Goal: Transaction & Acquisition: Purchase product/service

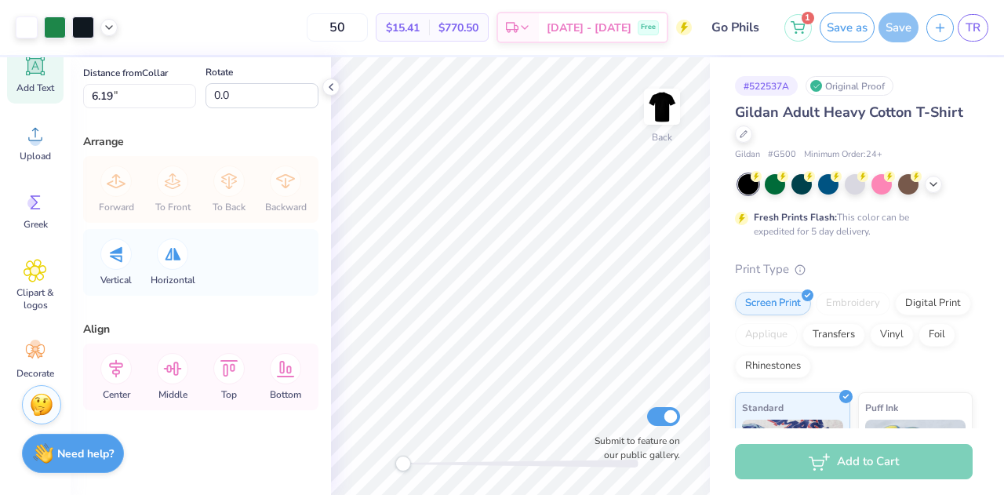
scroll to position [191, 0]
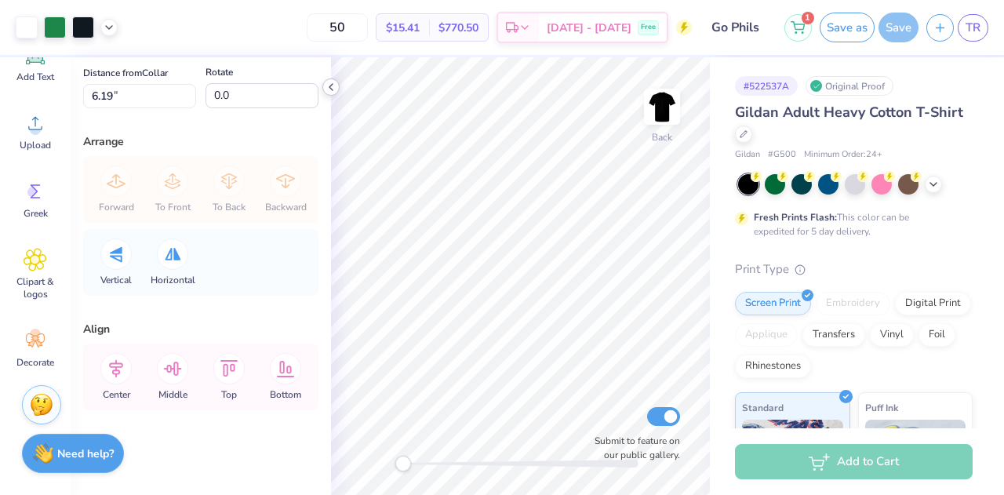
click at [331, 84] on polyline at bounding box center [331, 87] width 3 height 6
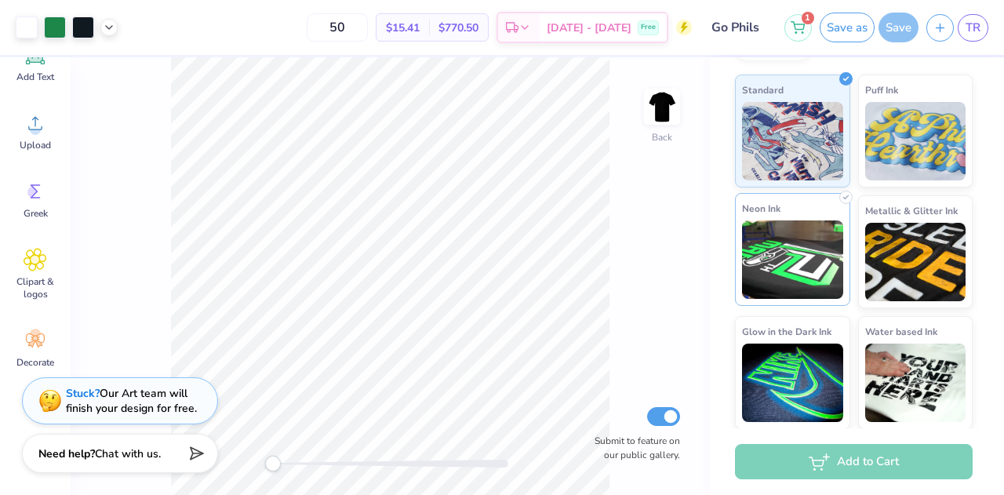
scroll to position [0, 0]
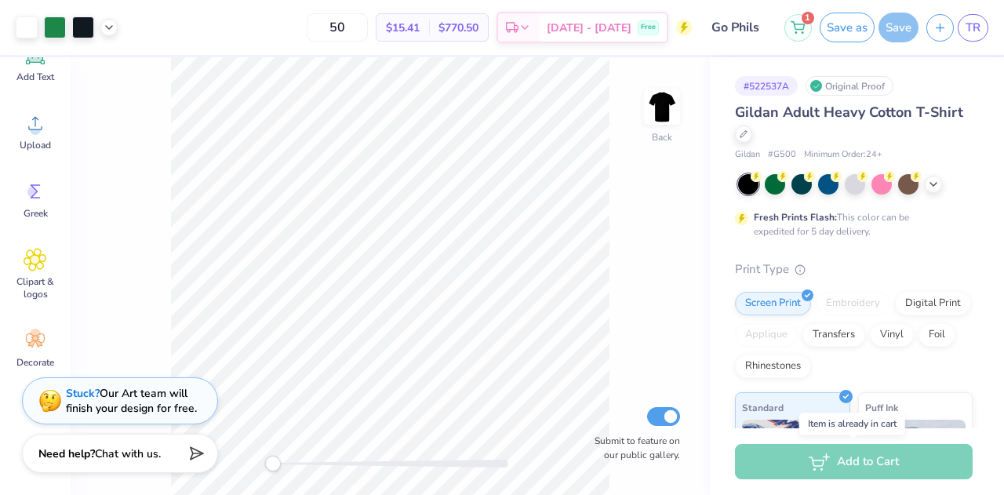
click at [852, 459] on div "Add to Cart" at bounding box center [854, 461] width 238 height 35
click at [832, 456] on div "Add to Cart" at bounding box center [854, 461] width 238 height 35
click at [771, 409] on span "Standard" at bounding box center [763, 405] width 42 height 16
click at [107, 27] on icon at bounding box center [109, 26] width 13 height 13
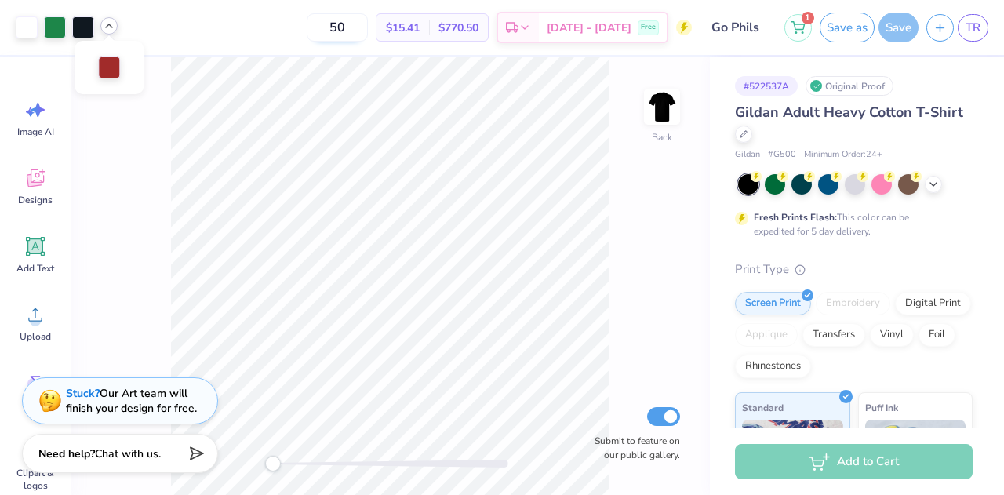
click at [368, 25] on input "50" at bounding box center [337, 27] width 61 height 28
click at [842, 37] on button "Save as" at bounding box center [847, 25] width 55 height 30
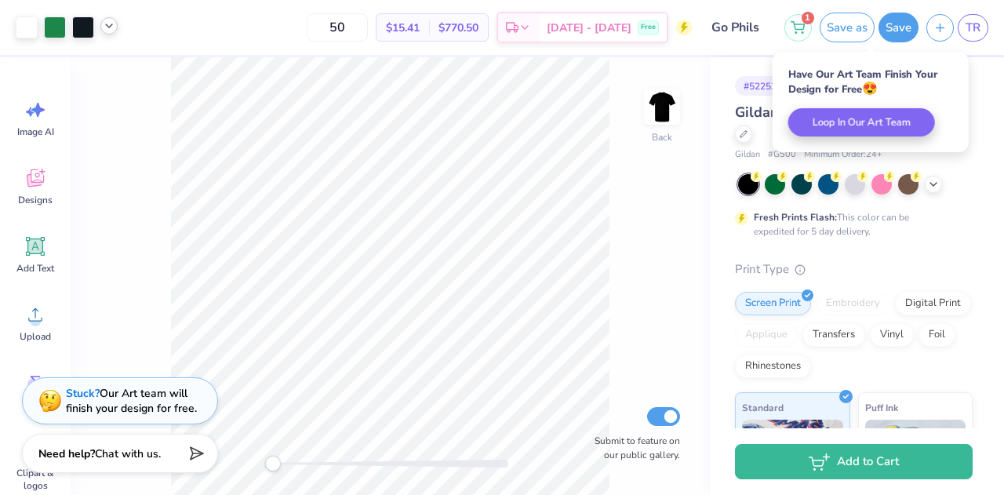
click at [743, 109] on span "Gildan Adult Heavy Cotton T-Shirt" at bounding box center [849, 112] width 228 height 19
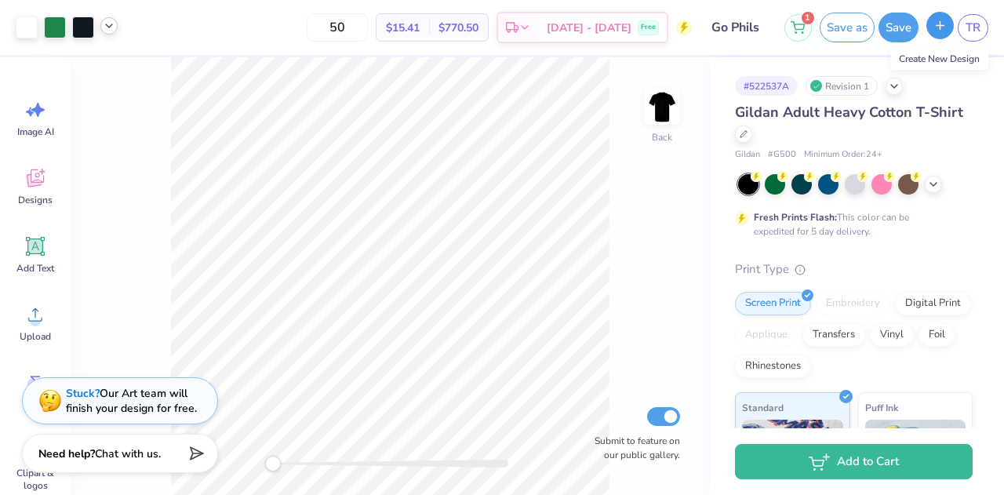
click at [933, 30] on button "button" at bounding box center [940, 25] width 27 height 27
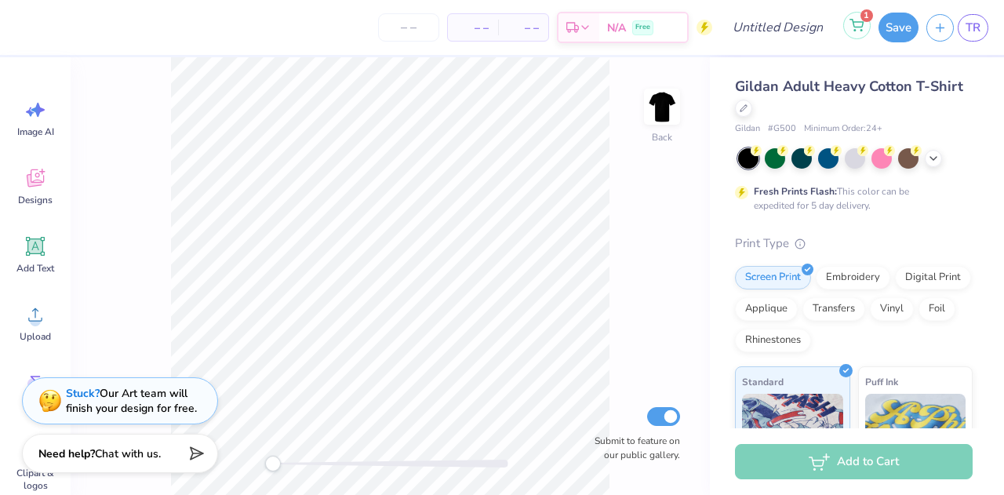
click at [856, 24] on icon at bounding box center [857, 25] width 14 height 13
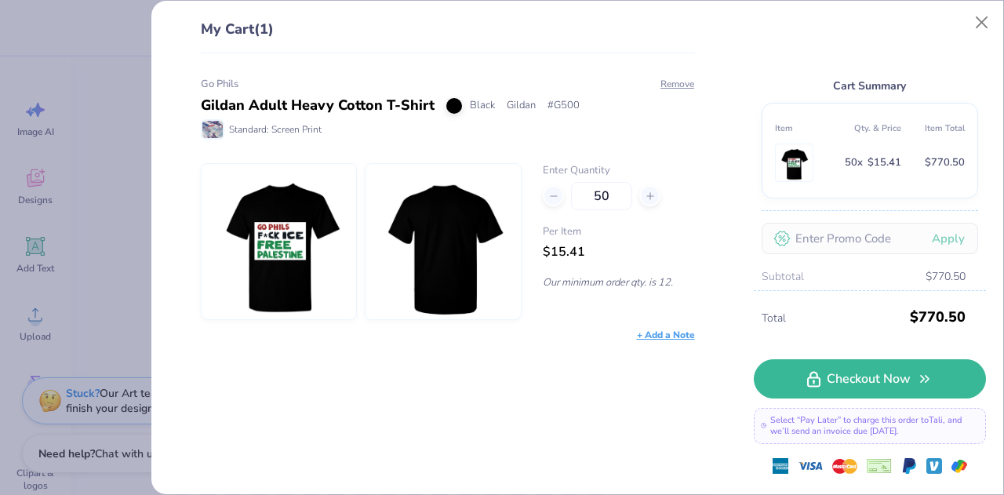
click at [351, 108] on div "Gildan Adult Heavy Cotton T-Shirt" at bounding box center [318, 105] width 234 height 21
click at [981, 21] on button "Close" at bounding box center [983, 23] width 30 height 30
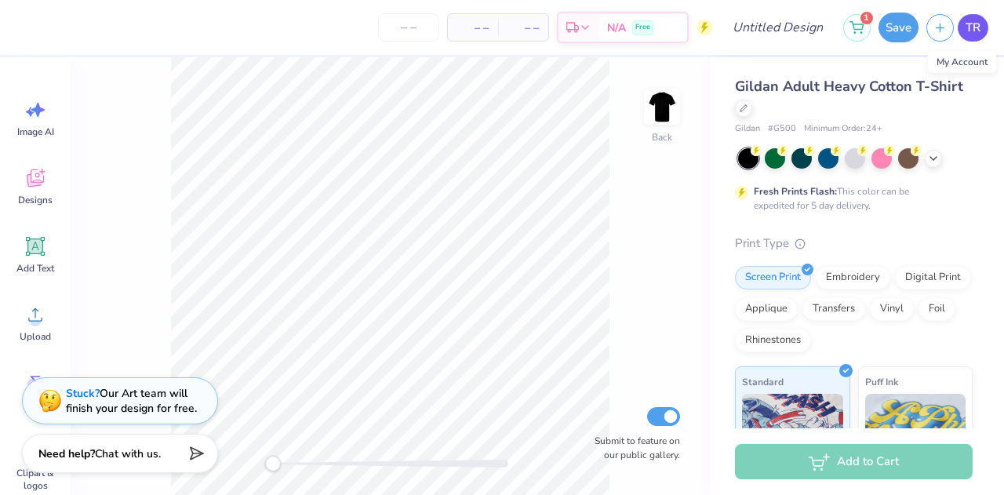
click at [981, 21] on span "TR" at bounding box center [973, 28] width 15 height 18
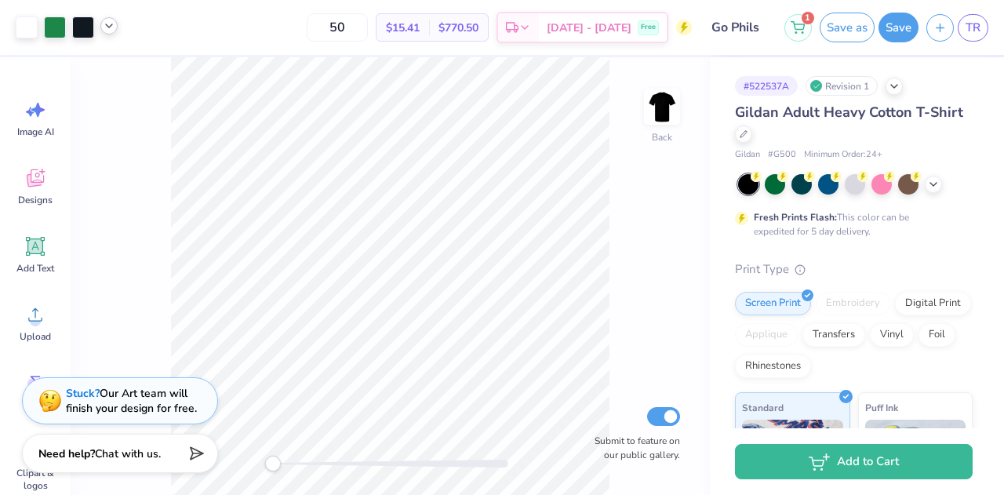
click at [107, 27] on icon at bounding box center [109, 26] width 13 height 13
click at [939, 181] on icon at bounding box center [934, 183] width 13 height 13
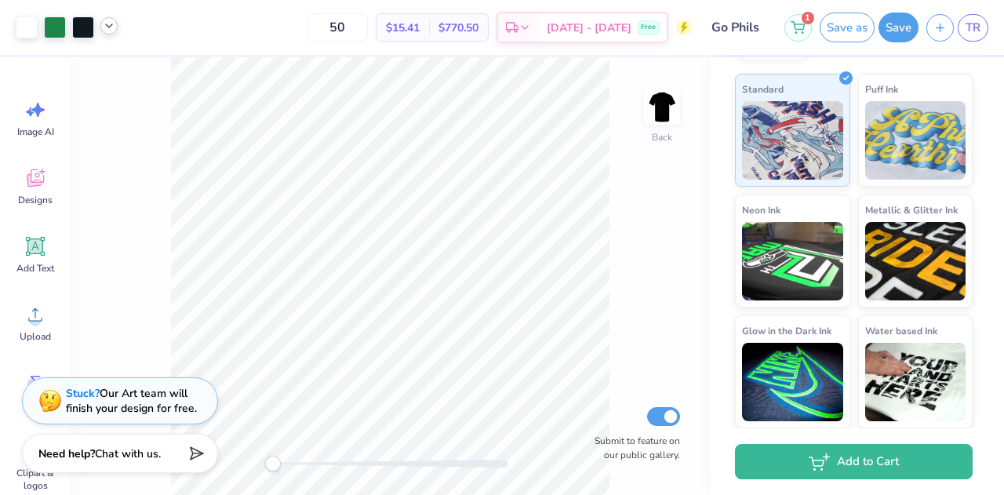
scroll to position [478, 0]
click at [144, 454] on span "Chat with us." at bounding box center [128, 451] width 66 height 15
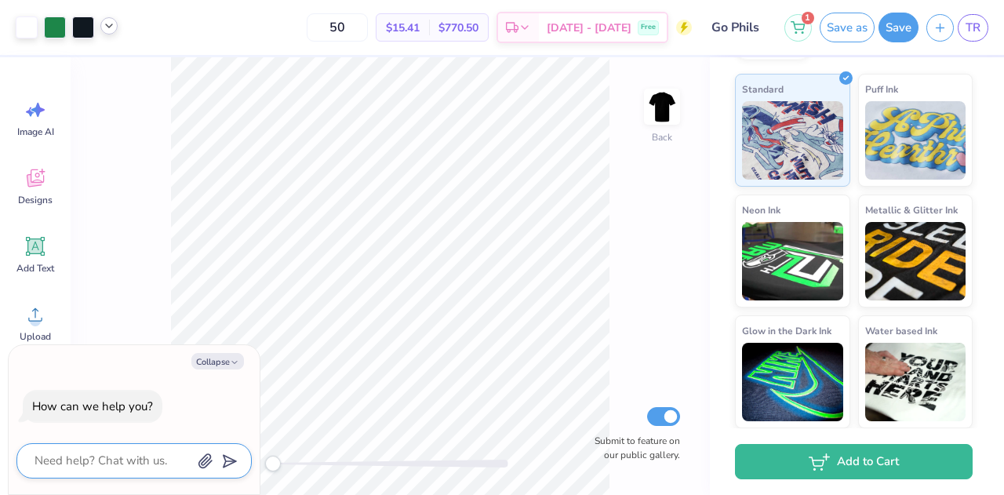
click at [144, 454] on textarea at bounding box center [112, 460] width 159 height 21
type textarea "w"
type textarea "x"
type textarea "wh"
type textarea "x"
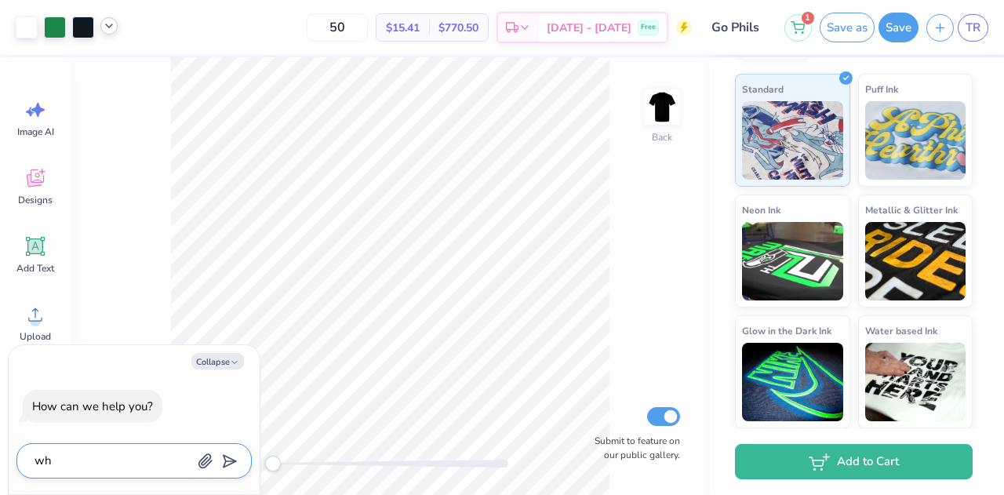
type textarea "whe"
type textarea "x"
type textarea "wher"
type textarea "x"
type textarea "where"
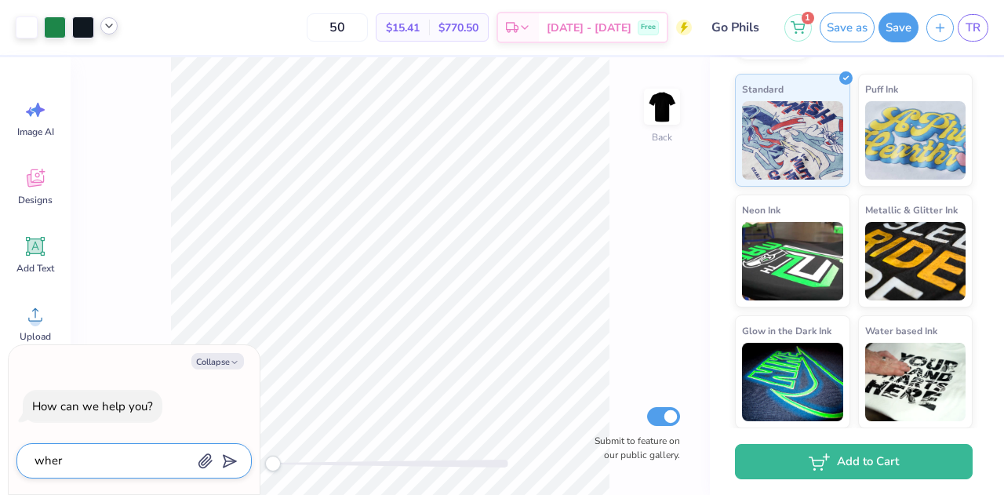
type textarea "x"
type textarea "where"
type textarea "x"
type textarea "where a"
type textarea "x"
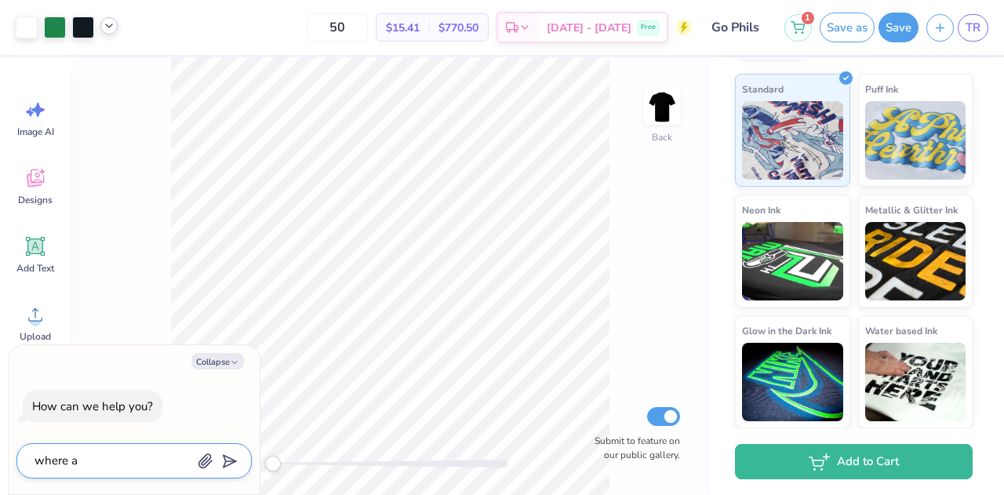
type textarea "where ar"
type textarea "x"
type textarea "where are"
type textarea "x"
type textarea "where are"
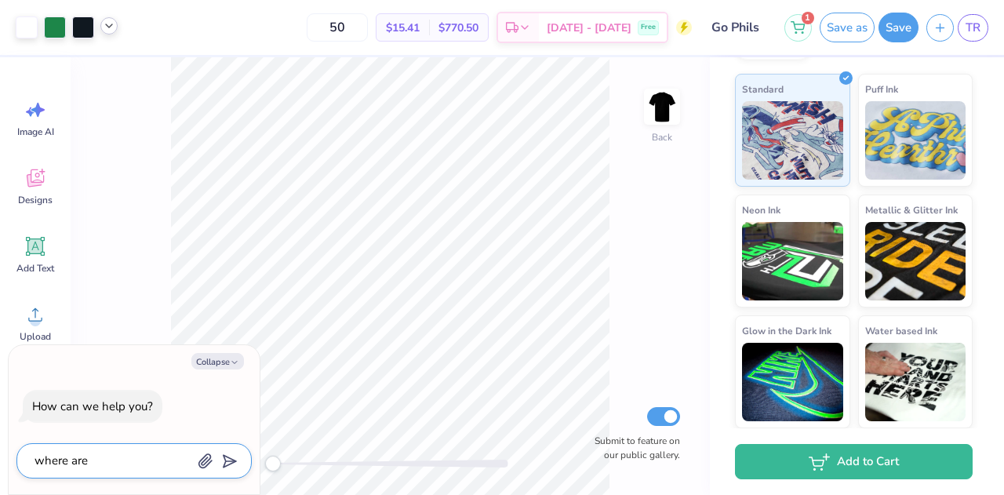
type textarea "x"
type textarea "where are t"
type textarea "x"
type textarea "where are th"
type textarea "x"
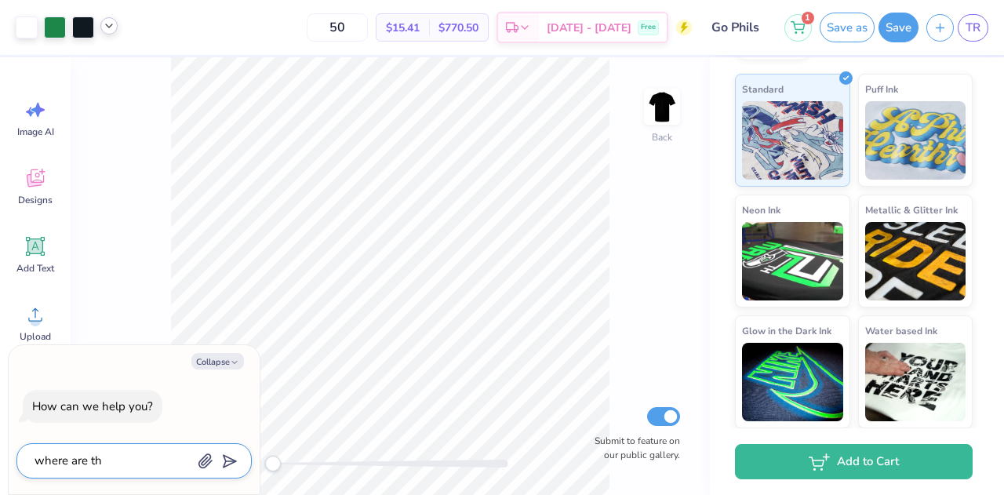
type textarea "where are the"
type textarea "x"
type textarea "where are the"
type textarea "x"
type textarea "where are the i"
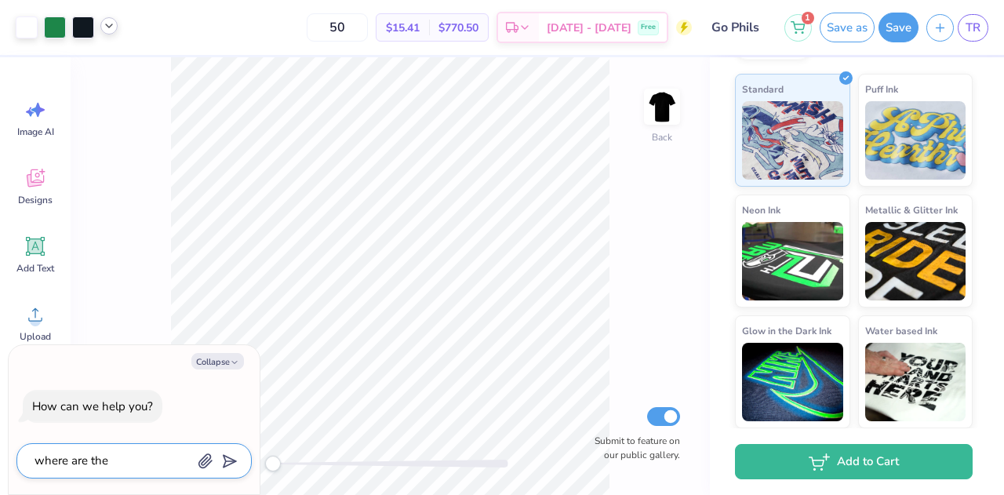
type textarea "x"
type textarea "where are the"
type textarea "x"
type textarea "where are the s"
type textarea "x"
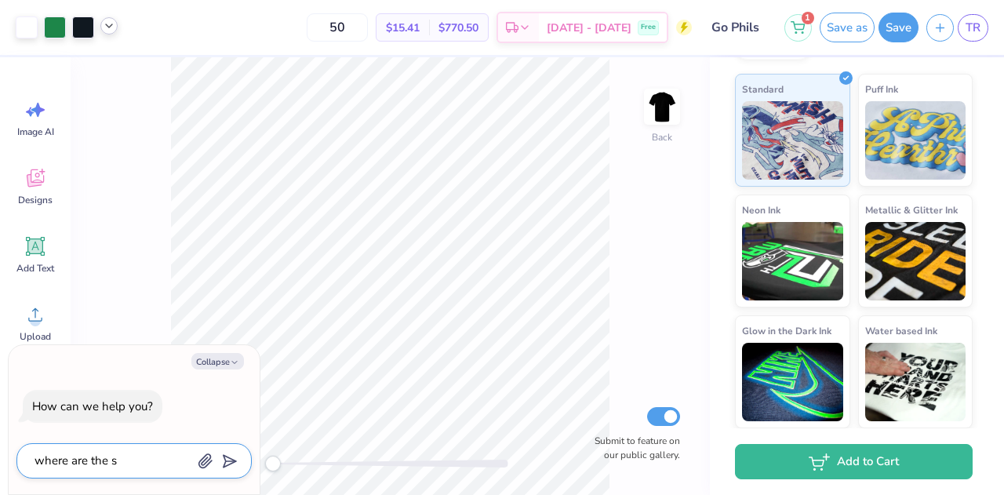
type textarea "where are the si"
type textarea "x"
type textarea "where are the siz"
type textarea "x"
type textarea "where are the size"
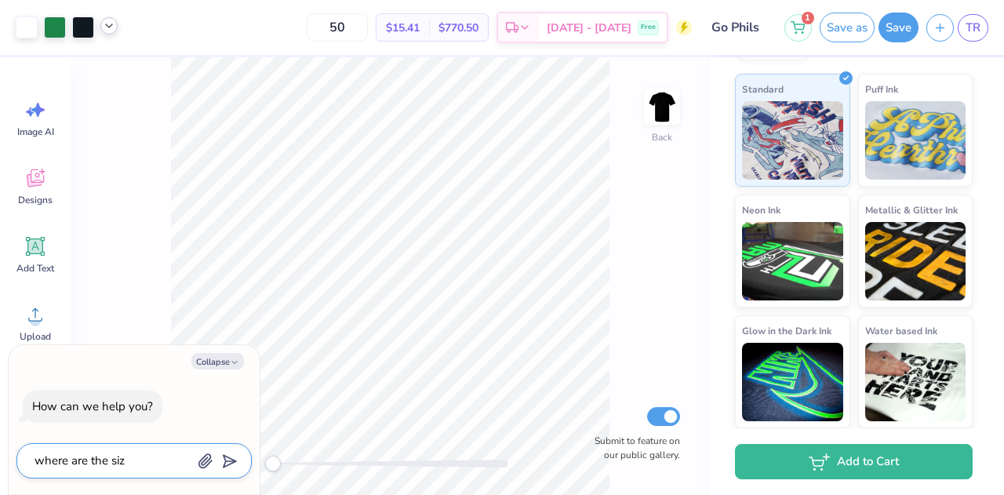
type textarea "x"
type textarea "where are the size"
type textarea "x"
type textarea "where are the size o"
type textarea "x"
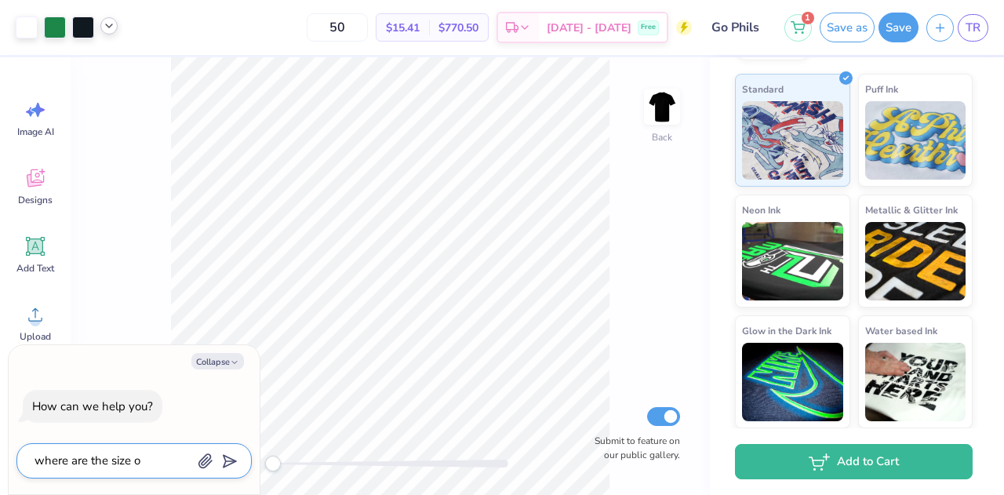
type textarea "where are the size op"
type textarea "x"
type textarea "where are the size opt"
type textarea "x"
type textarea "where are the size opti"
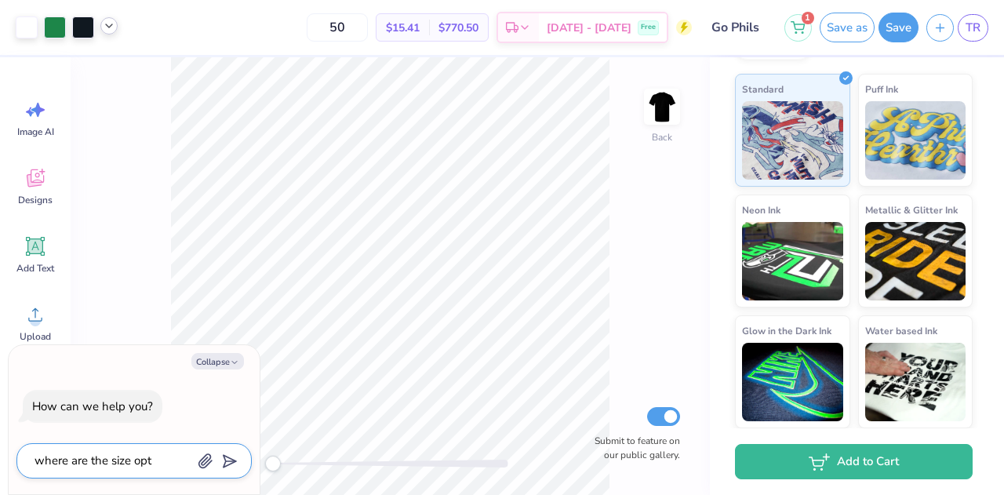
type textarea "x"
type textarea "where are the size optio"
type textarea "x"
type textarea "where are the size option"
type textarea "x"
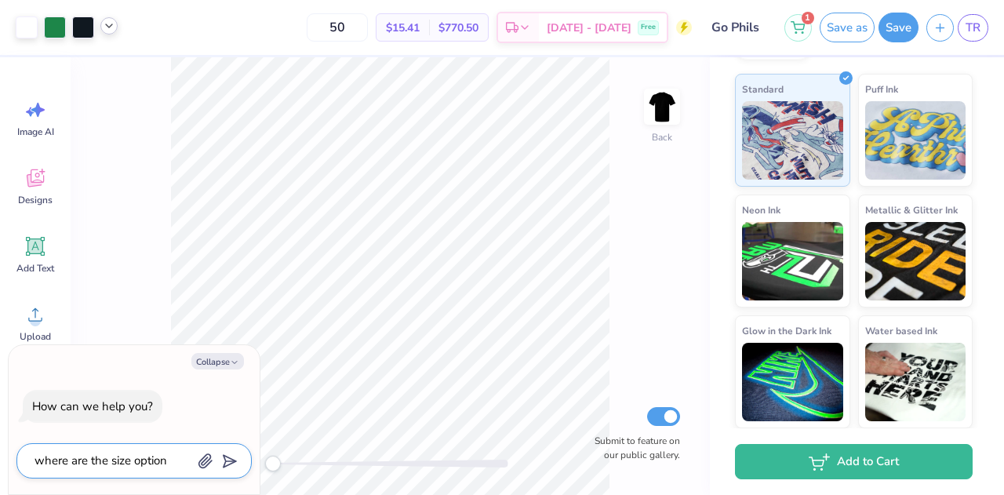
type textarea "where are the size options"
type textarea "x"
type textarea "where are the size options?"
type textarea "x"
type textarea "where are the size options?"
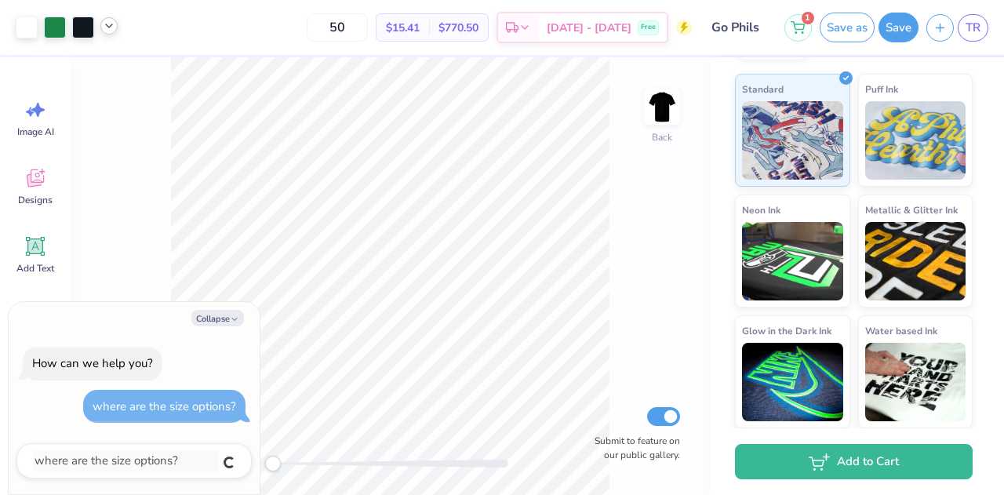
type textarea "x"
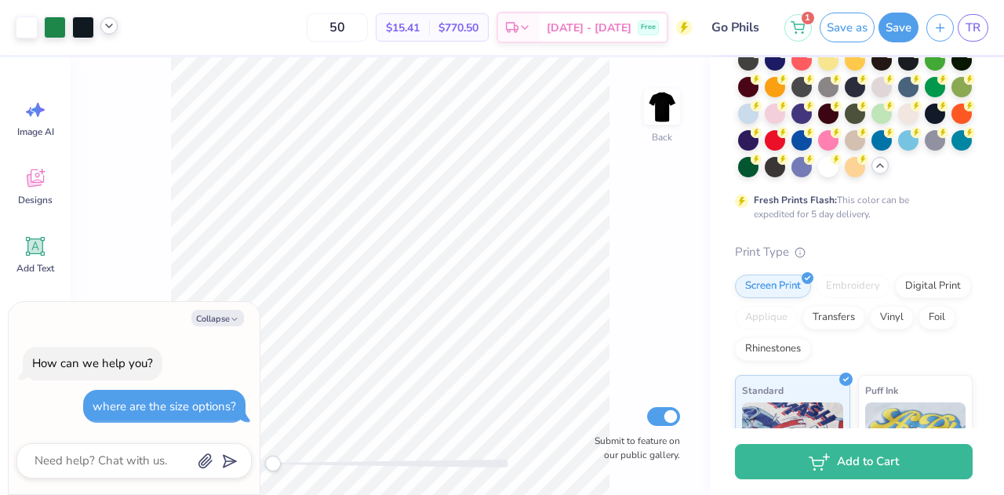
scroll to position [0, 0]
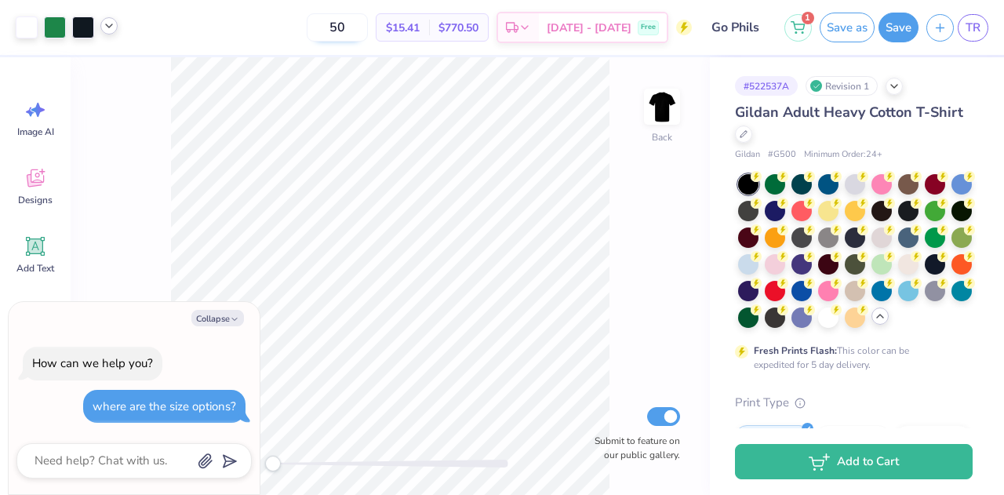
type textarea "x"
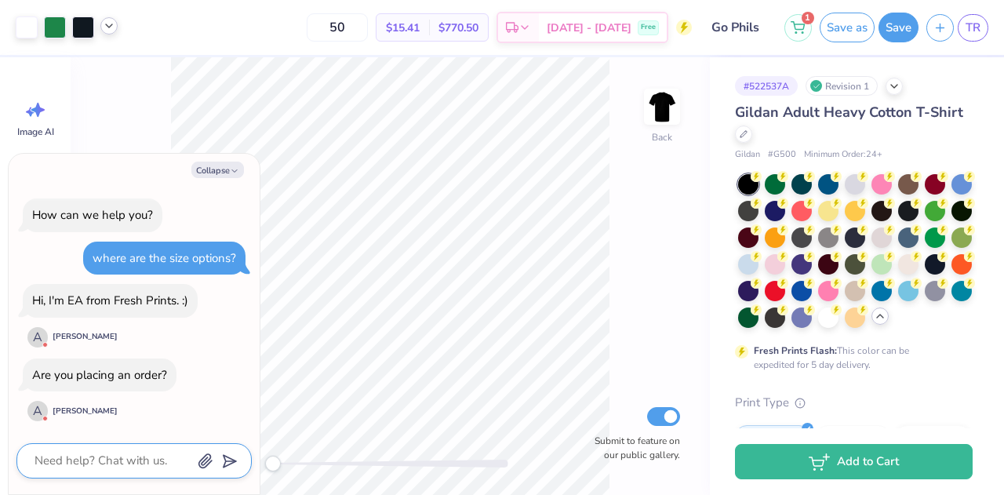
click at [119, 465] on textarea at bounding box center [112, 460] width 159 height 21
type textarea "y"
type textarea "x"
type textarea "ye"
type textarea "x"
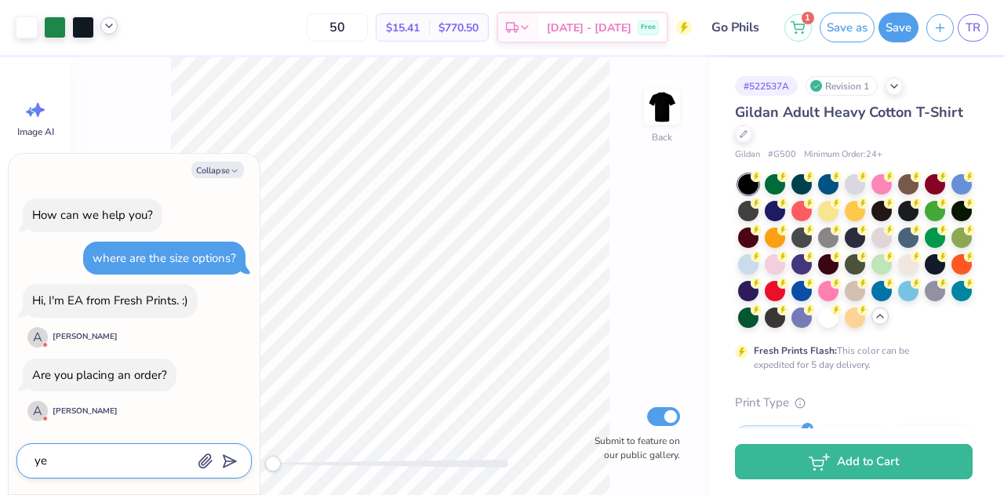
type textarea "yes"
type textarea "x"
type textarea "yes"
type textarea "x"
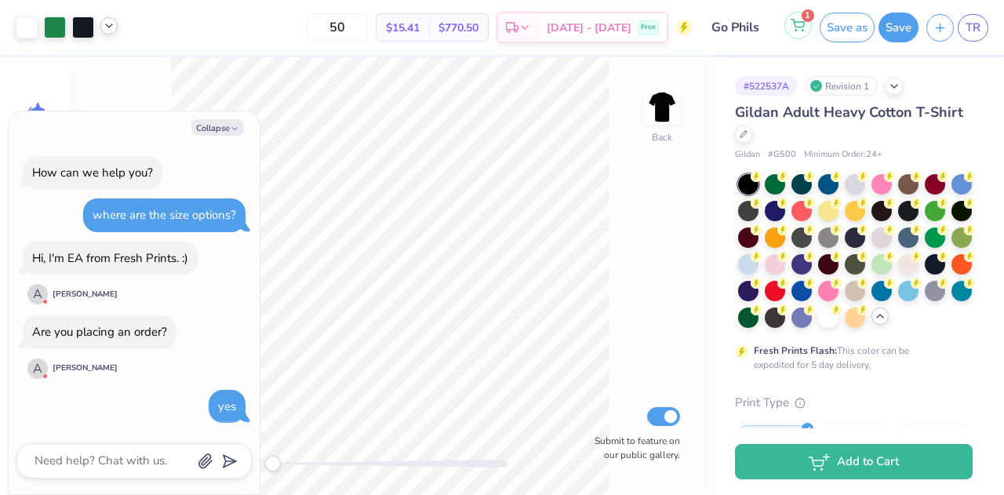
click at [800, 27] on icon at bounding box center [798, 25] width 14 height 13
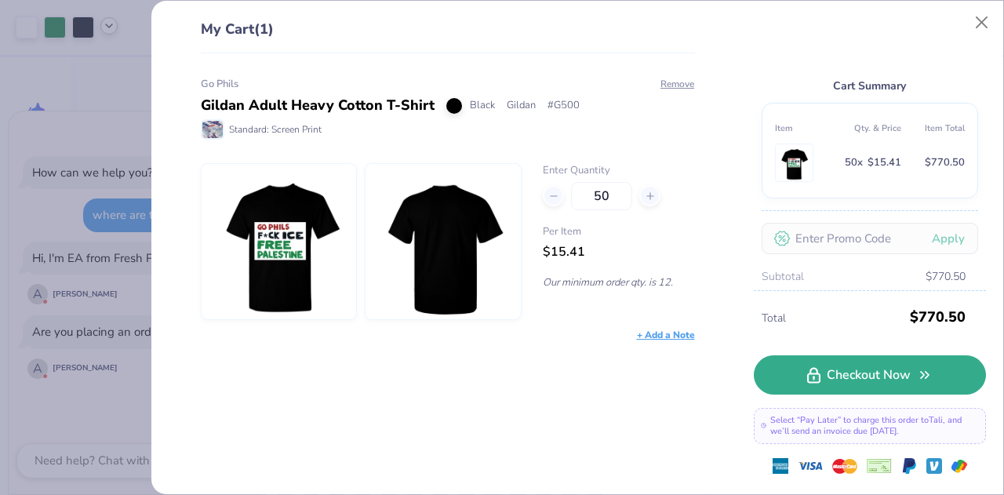
click at [848, 377] on link "Checkout Now" at bounding box center [870, 374] width 232 height 39
type textarea "x"
